Goal: Task Accomplishment & Management: Manage account settings

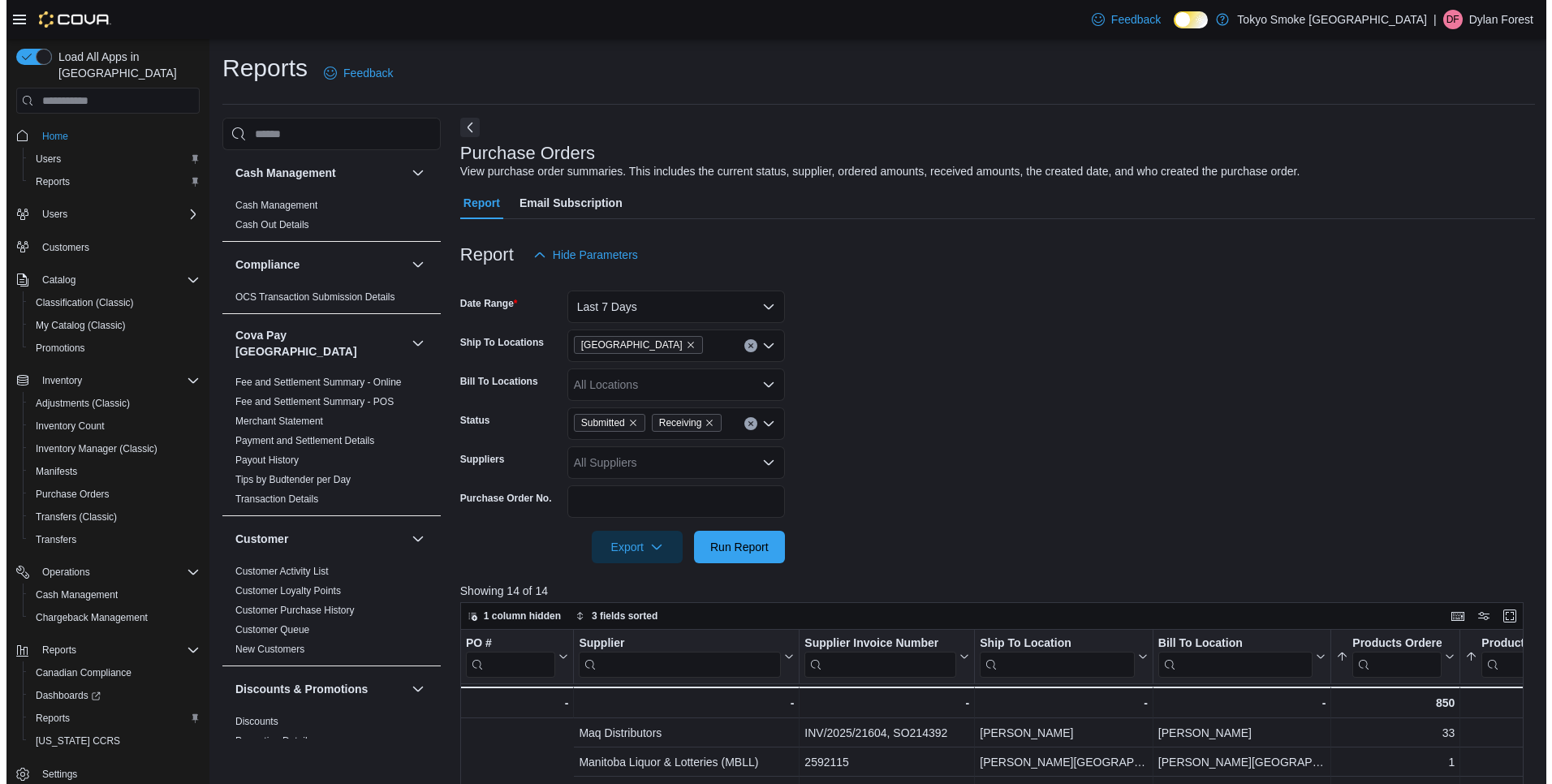
scroll to position [0, 441]
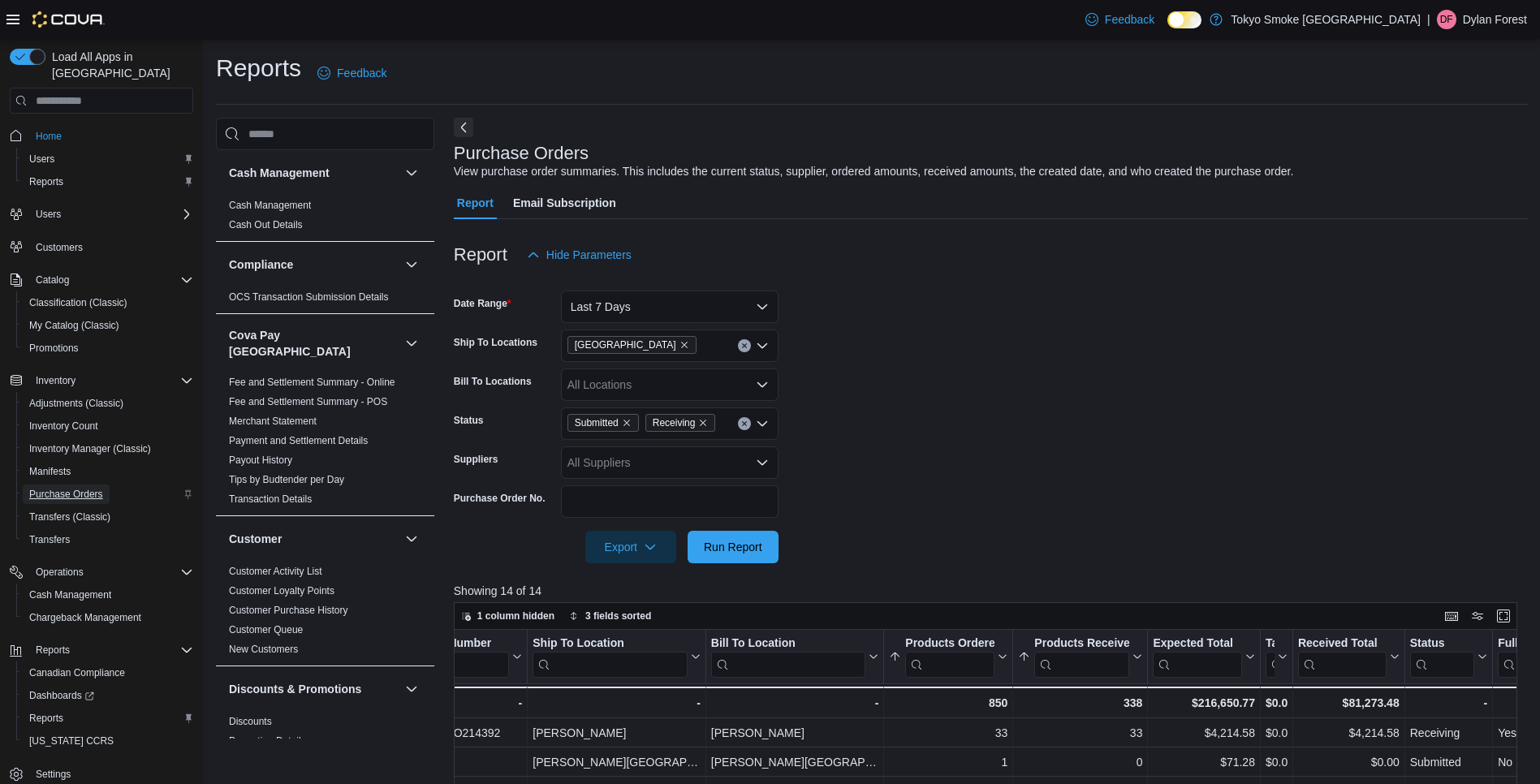
click at [93, 488] on span "Purchase Orders" at bounding box center [66, 494] width 74 height 13
